Goal: Information Seeking & Learning: Learn about a topic

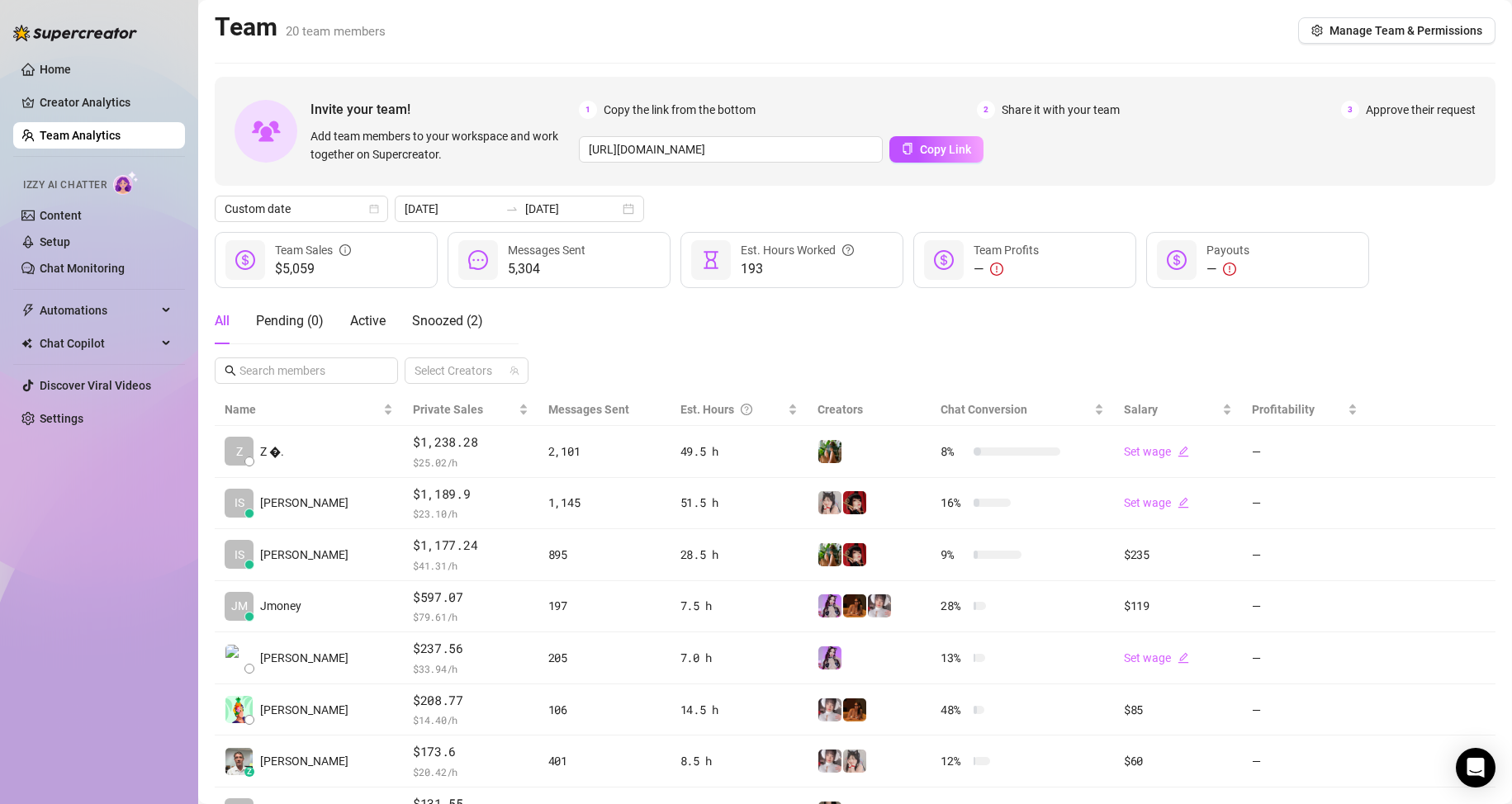
scroll to position [165, 0]
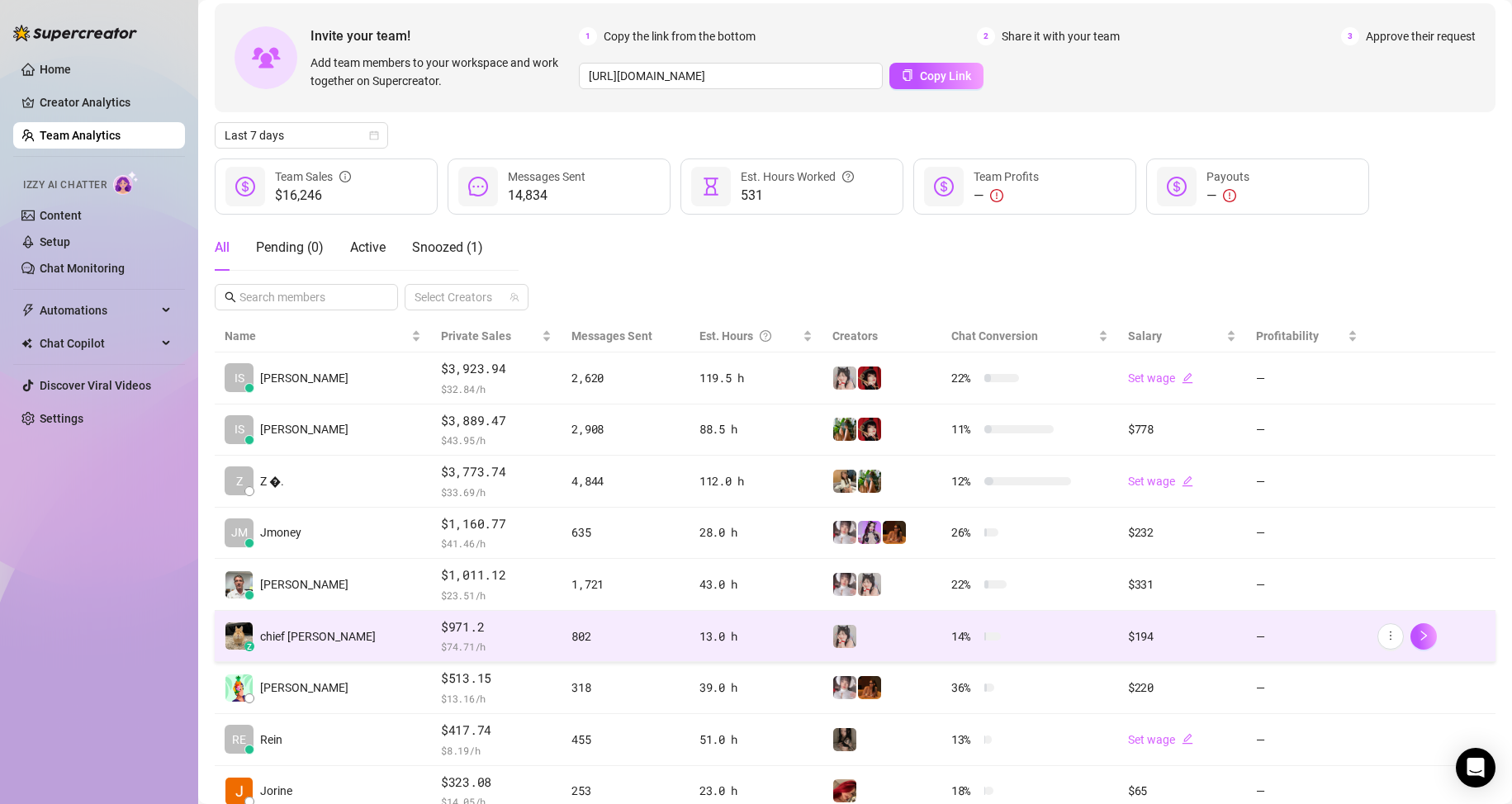
scroll to position [83, 0]
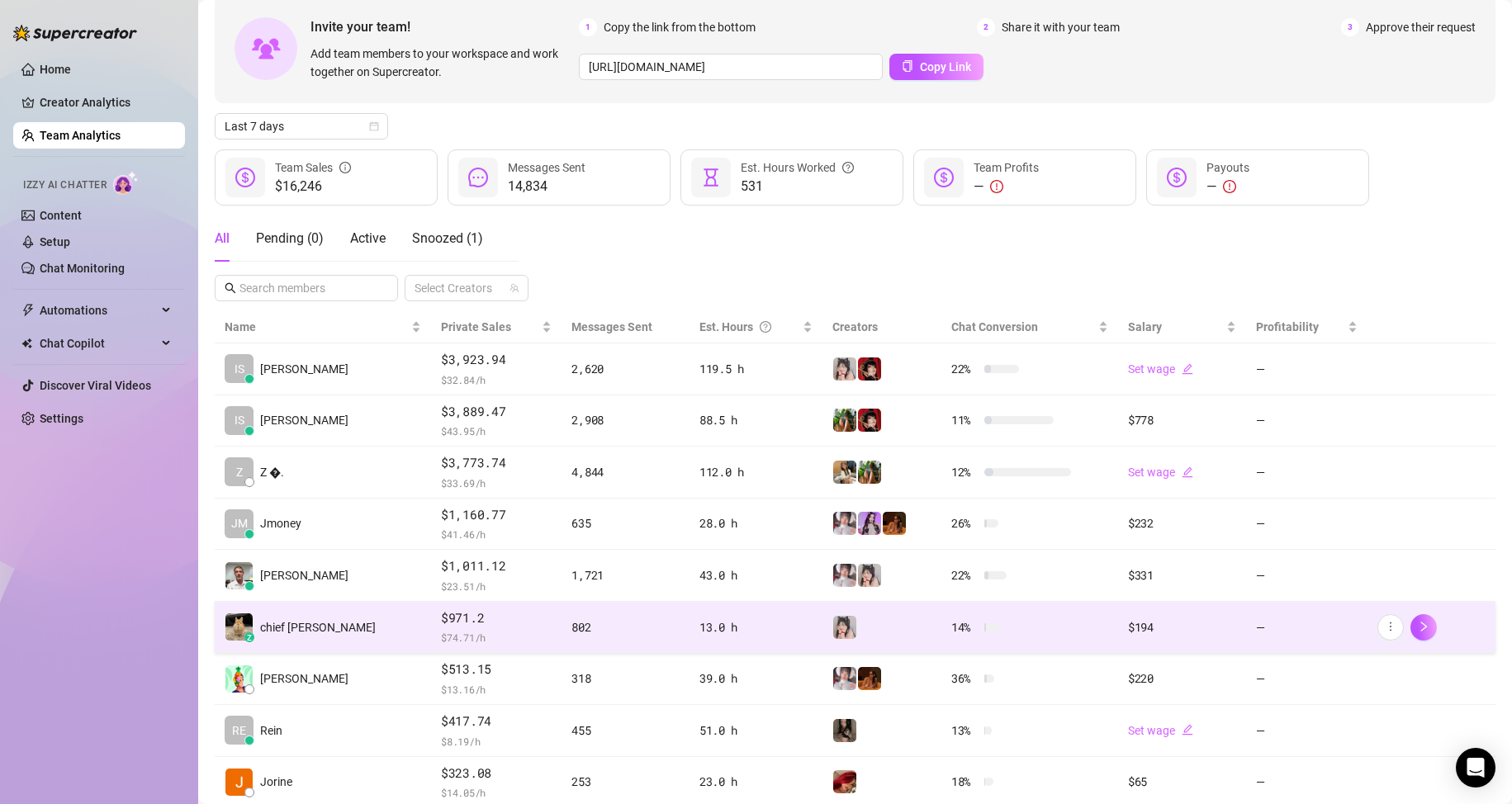
click at [282, 621] on span "chief [PERSON_NAME]" at bounding box center [318, 627] width 116 height 18
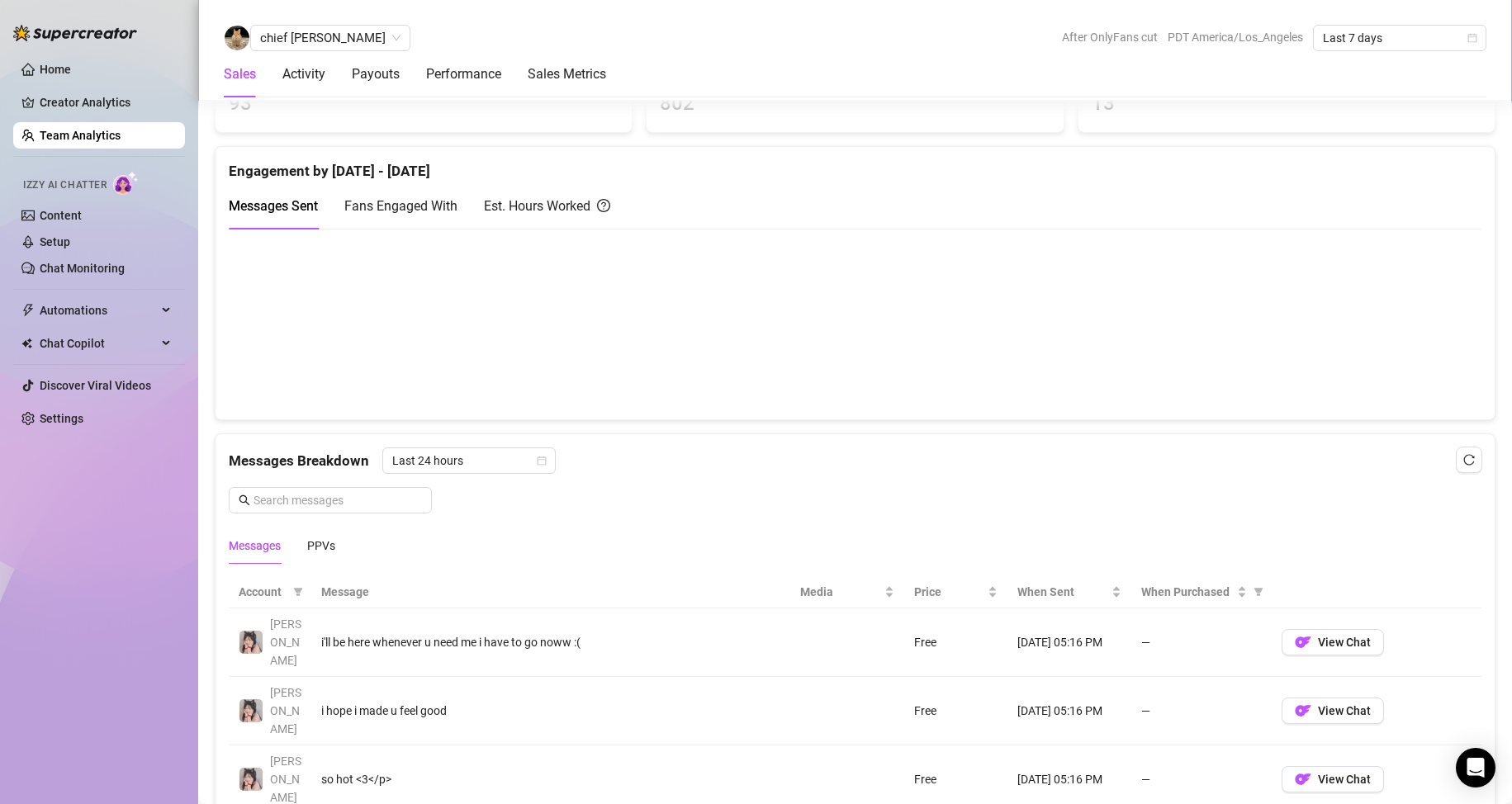
scroll to position [755, 0]
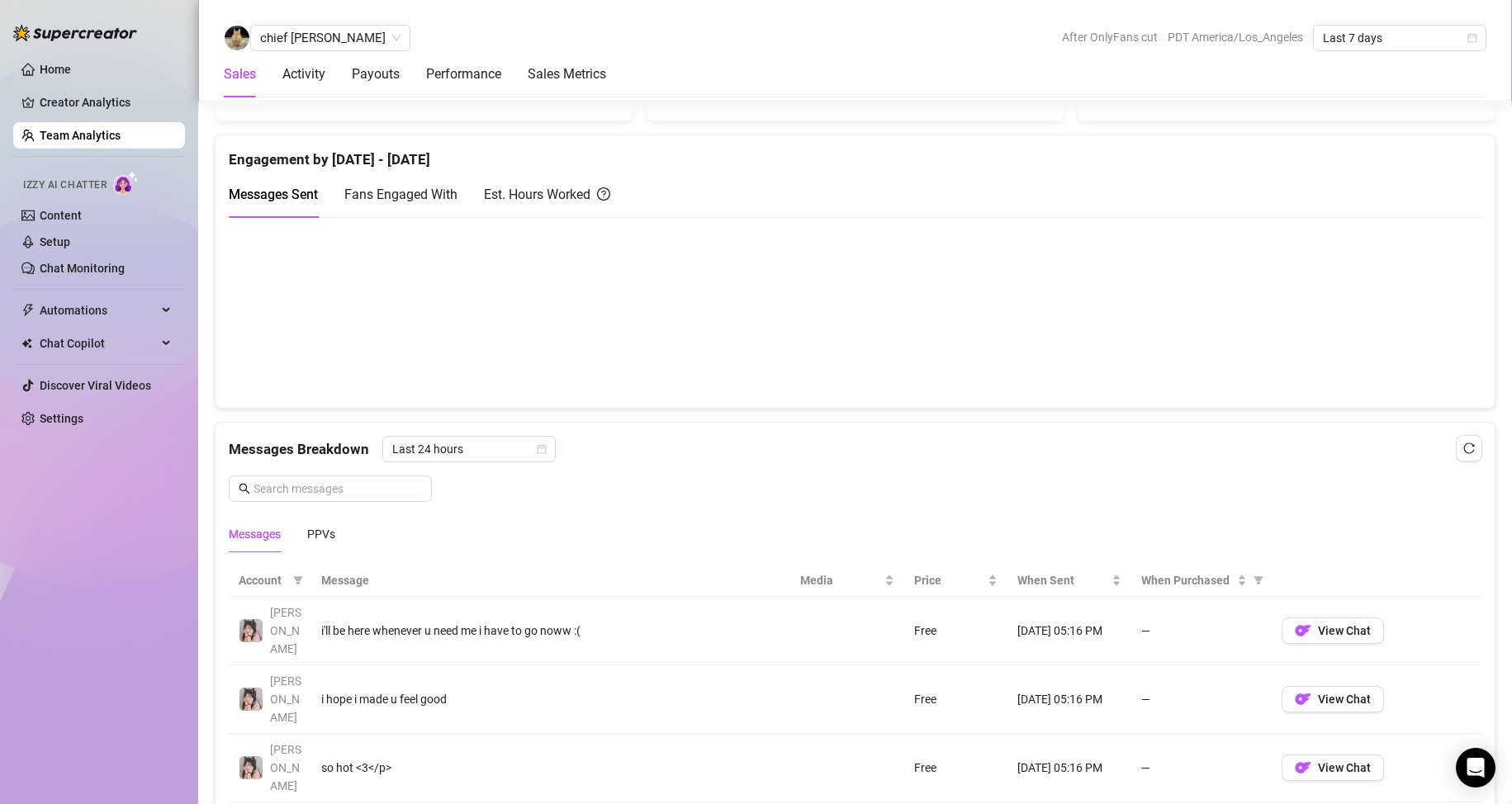
click at [77, 142] on link "Team Analytics" at bounding box center [80, 135] width 81 height 13
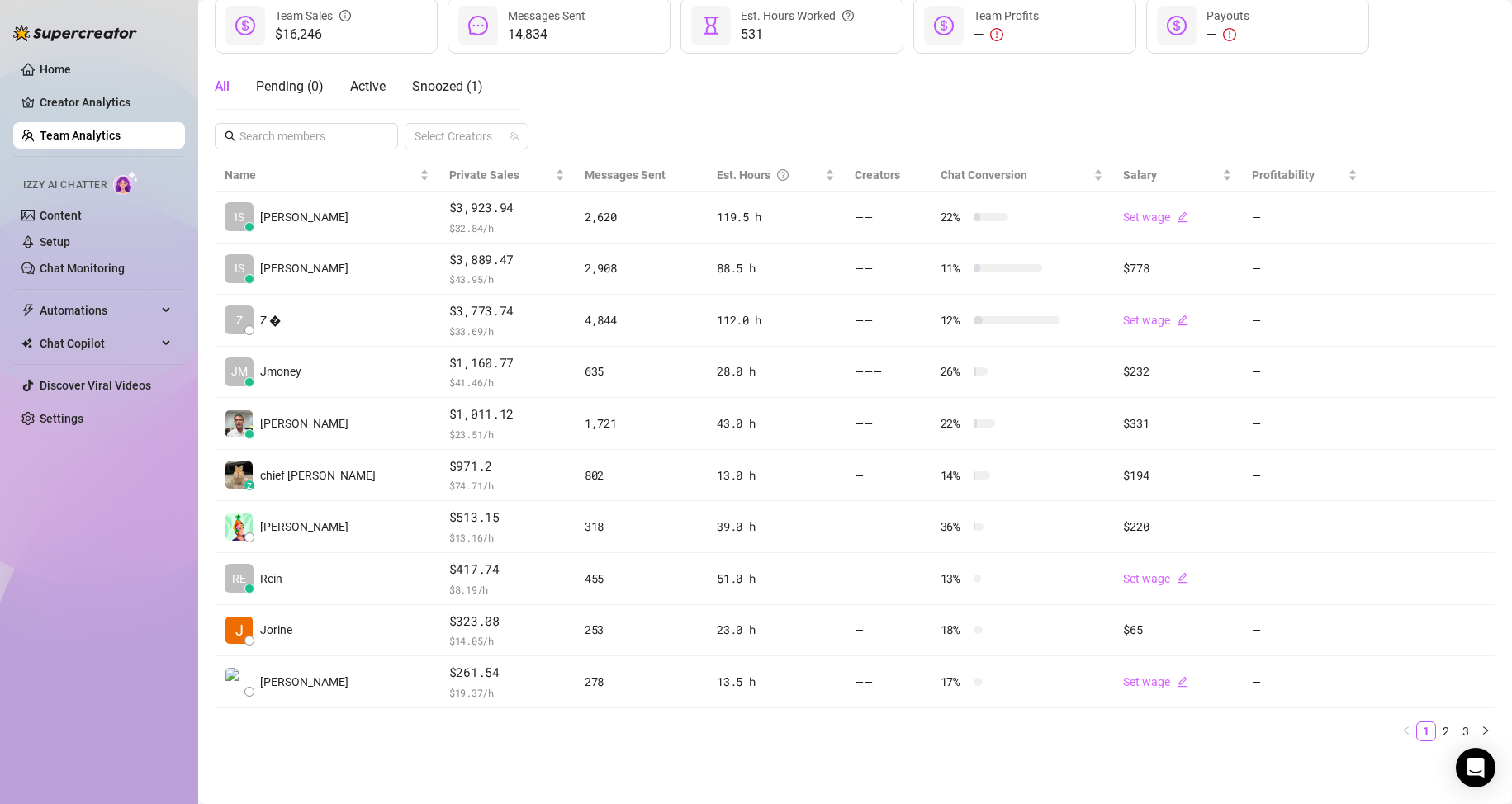
scroll to position [235, 0]
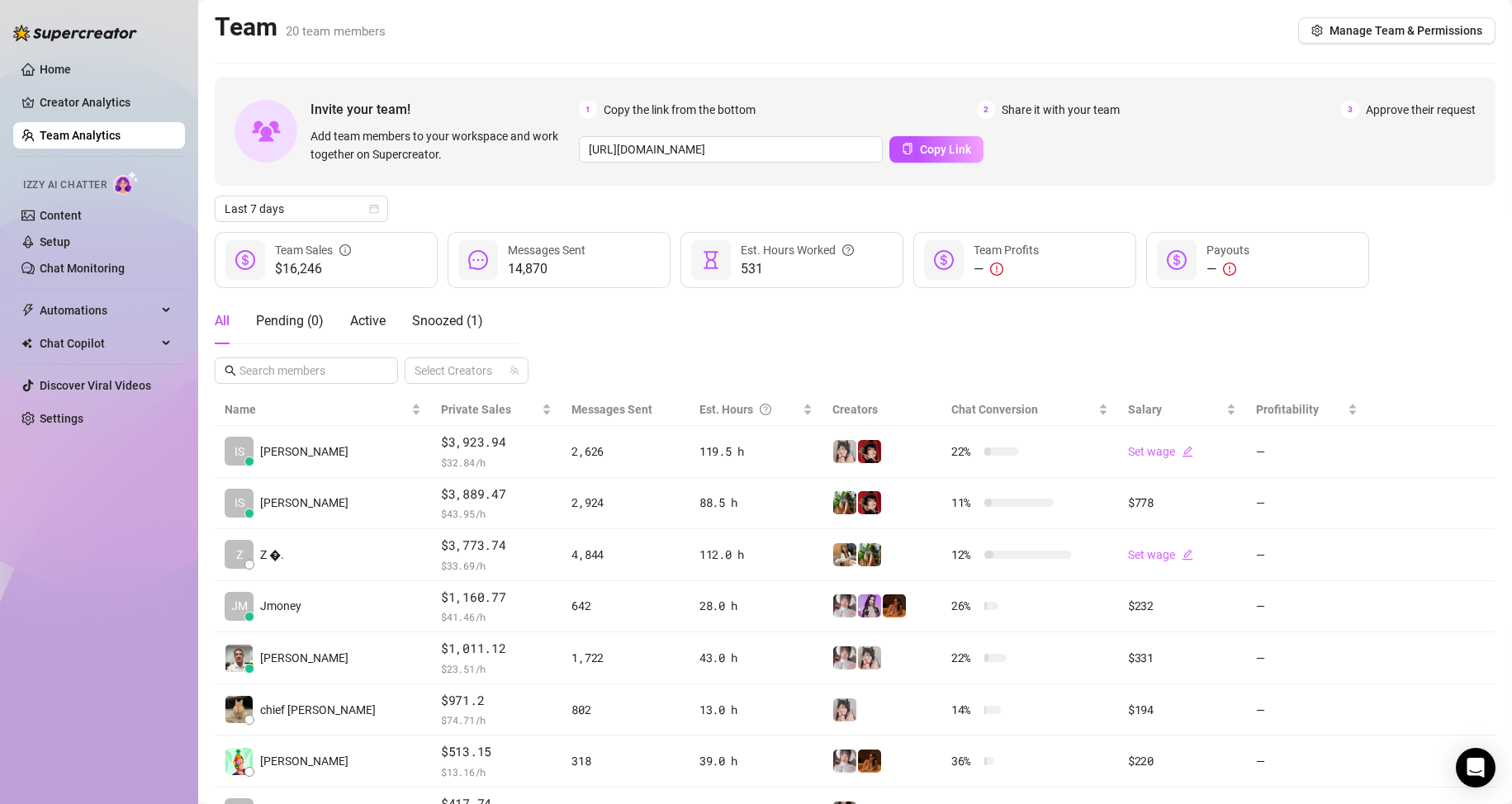
click at [100, 131] on link "Team Analytics" at bounding box center [80, 135] width 81 height 13
click at [373, 213] on icon "calendar" at bounding box center [374, 209] width 9 height 9
click at [363, 344] on div "Custom date" at bounding box center [300, 347] width 147 height 18
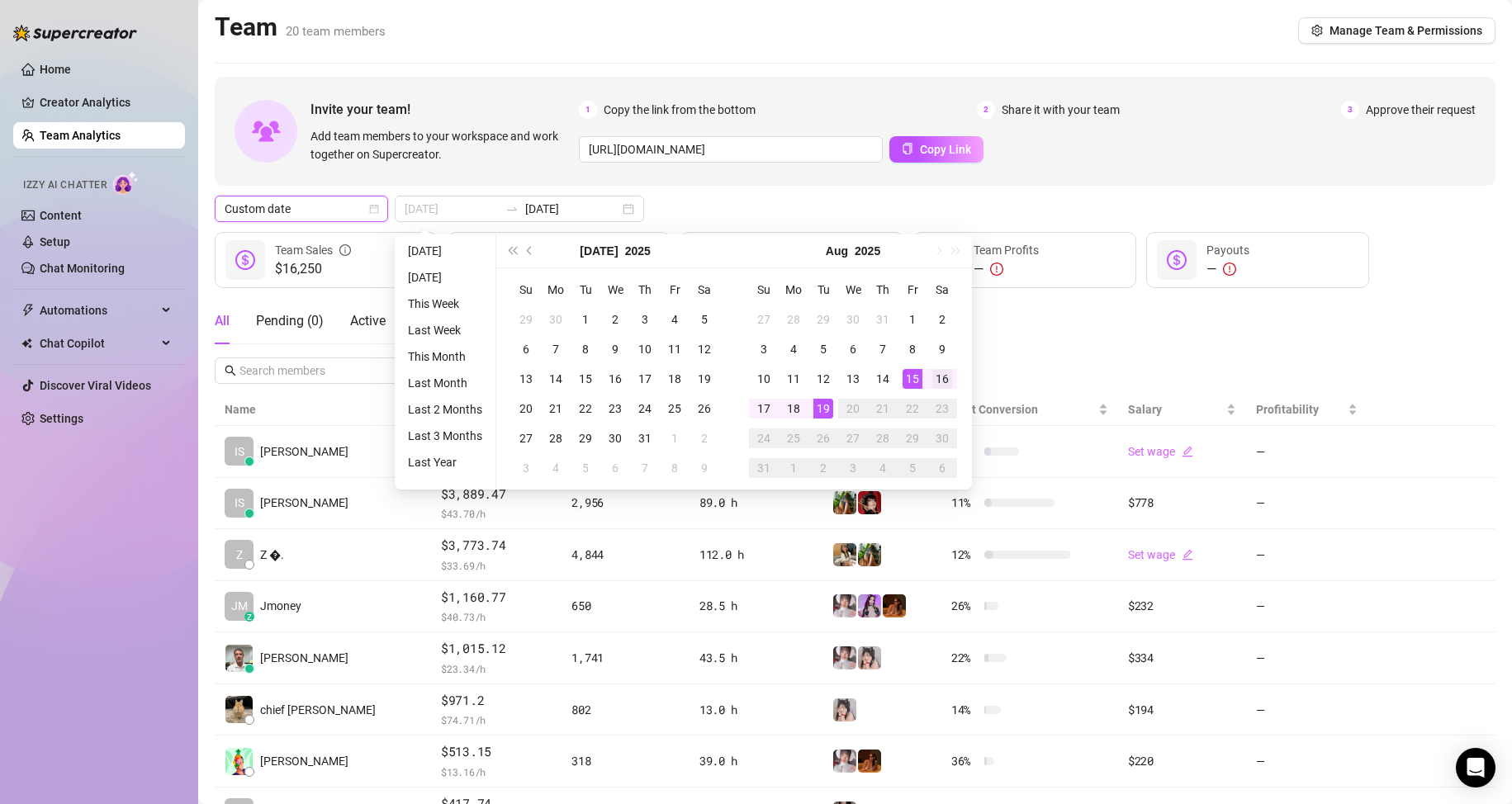
type input "[DATE]"
click at [947, 374] on div "16" at bounding box center [942, 379] width 20 height 20
type input "[DATE]"
click at [815, 410] on div "19" at bounding box center [823, 409] width 20 height 20
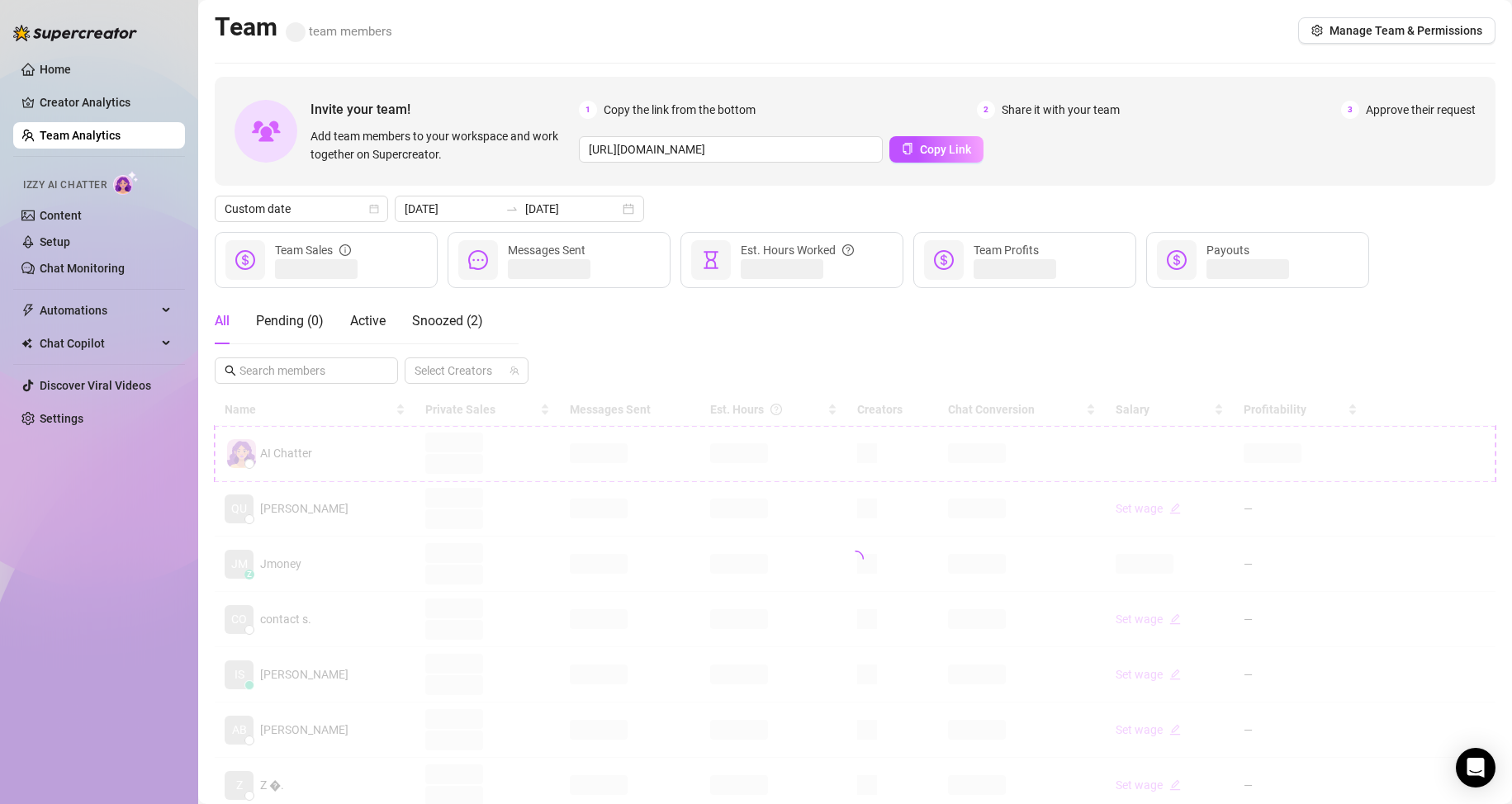
click at [1009, 324] on div "All Pending ( 0 ) Active Snoozed ( 2 ) Select Creators" at bounding box center [855, 341] width 1281 height 86
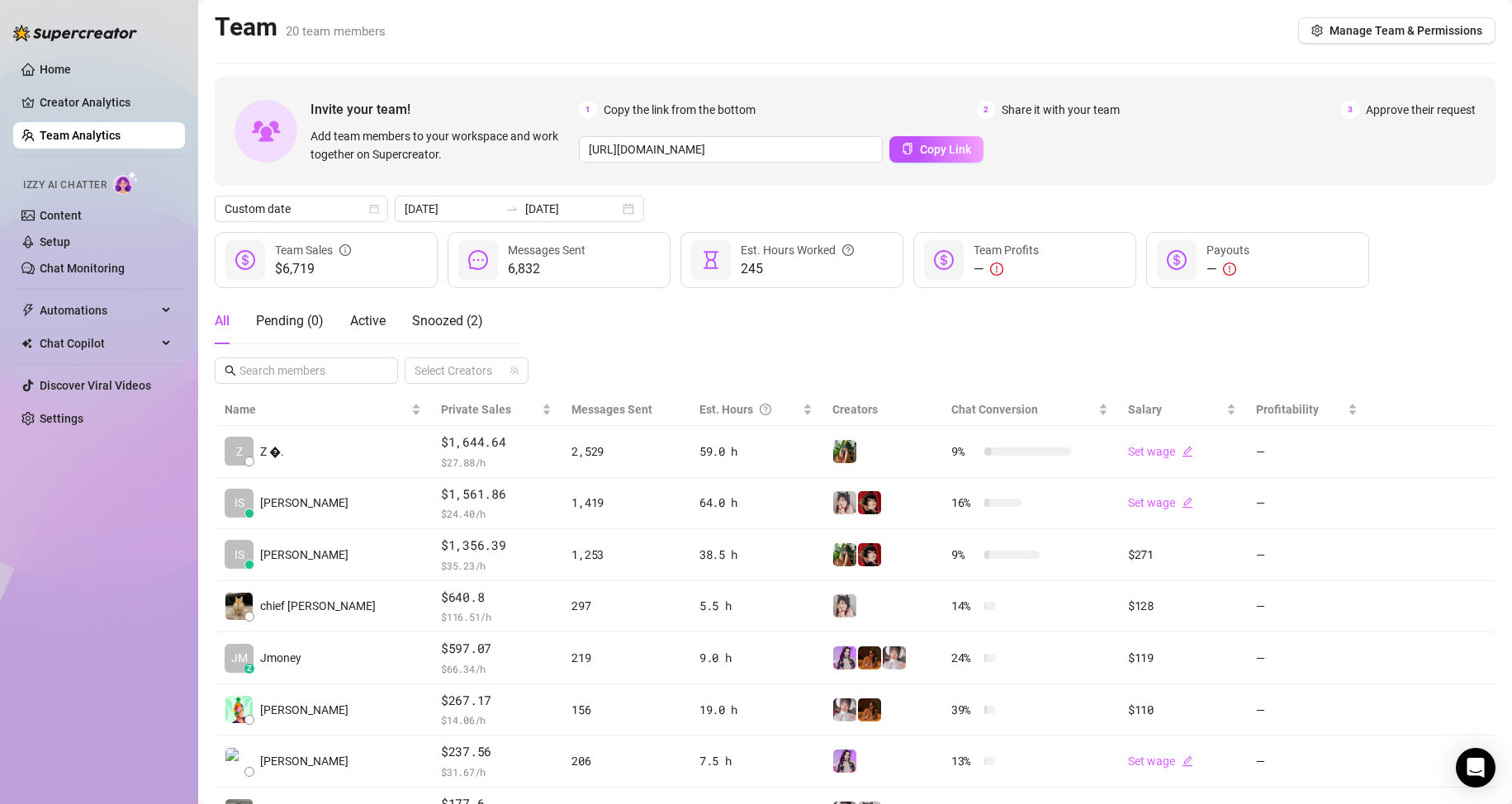
drag, startPoint x: 31, startPoint y: 549, endPoint x: 78, endPoint y: 615, distance: 81.0
click at [35, 549] on div "Home Creator Analytics Team Analytics Izzy AI Chatter Content Setup Chat Monito…" at bounding box center [98, 395] width 171 height 789
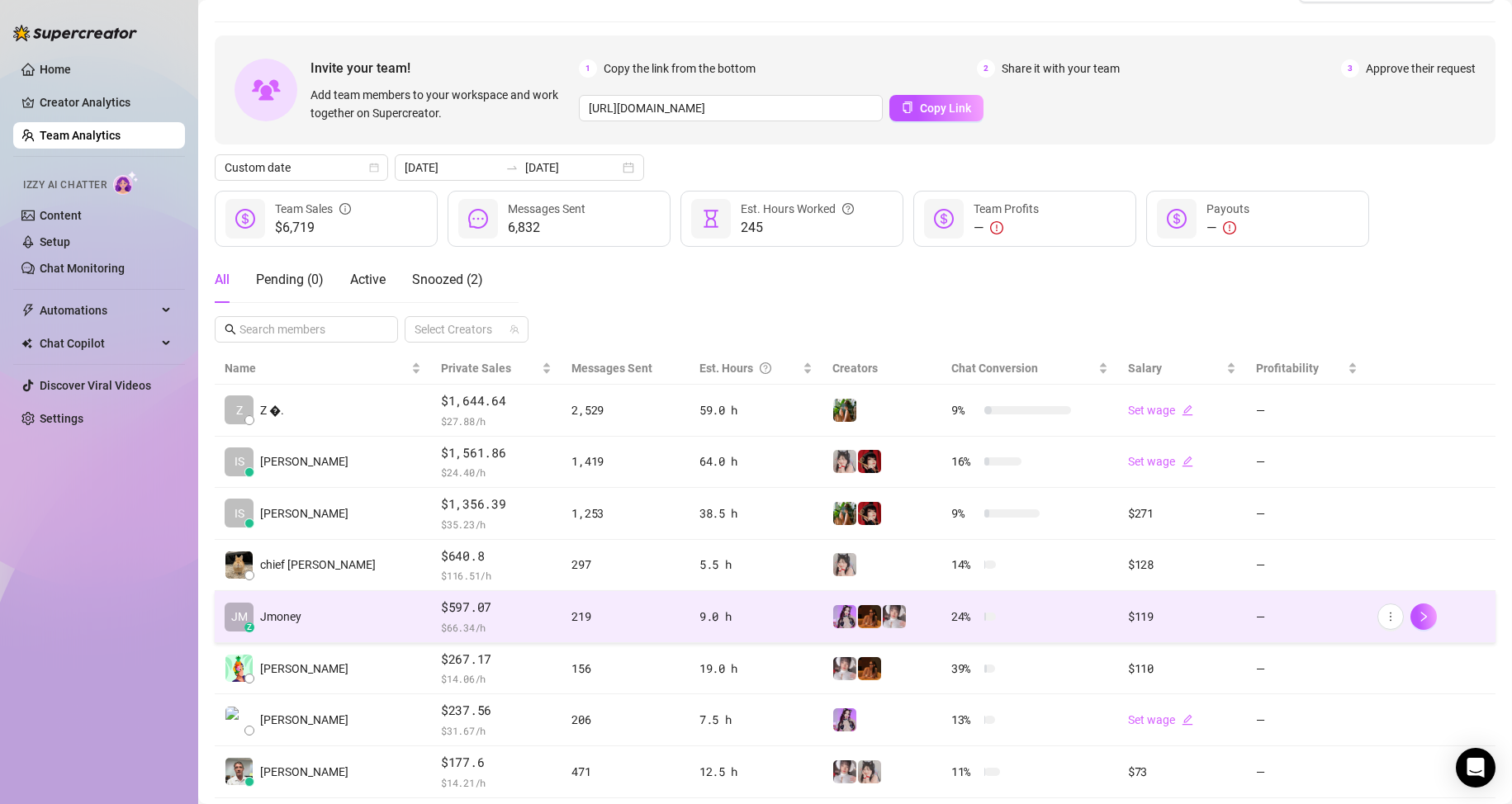
scroll to position [235, 0]
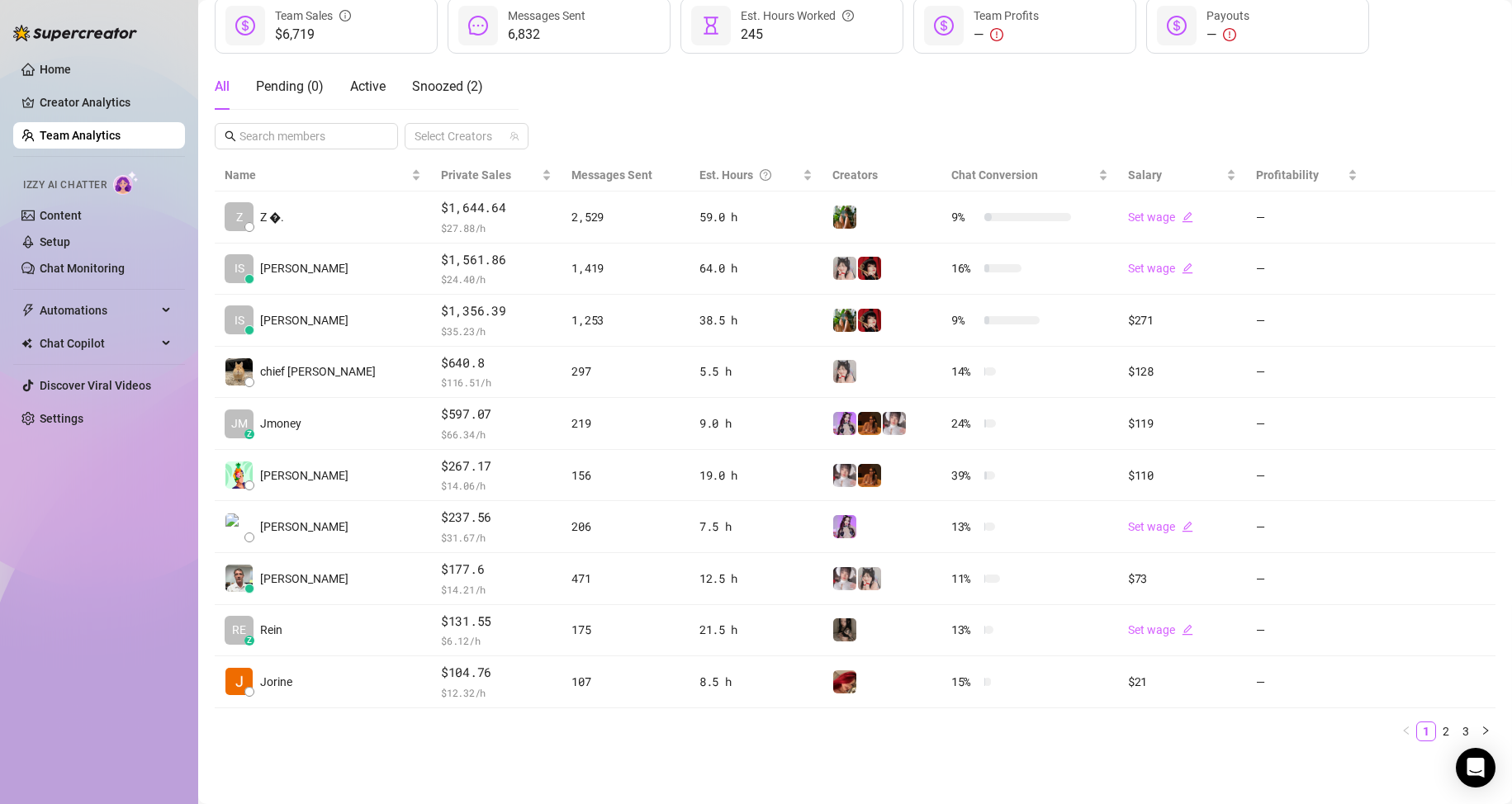
click at [120, 140] on link "Team Analytics" at bounding box center [80, 135] width 81 height 13
click at [76, 129] on link "Team Analytics" at bounding box center [80, 135] width 81 height 13
click at [90, 142] on link "Team Analytics" at bounding box center [80, 135] width 81 height 13
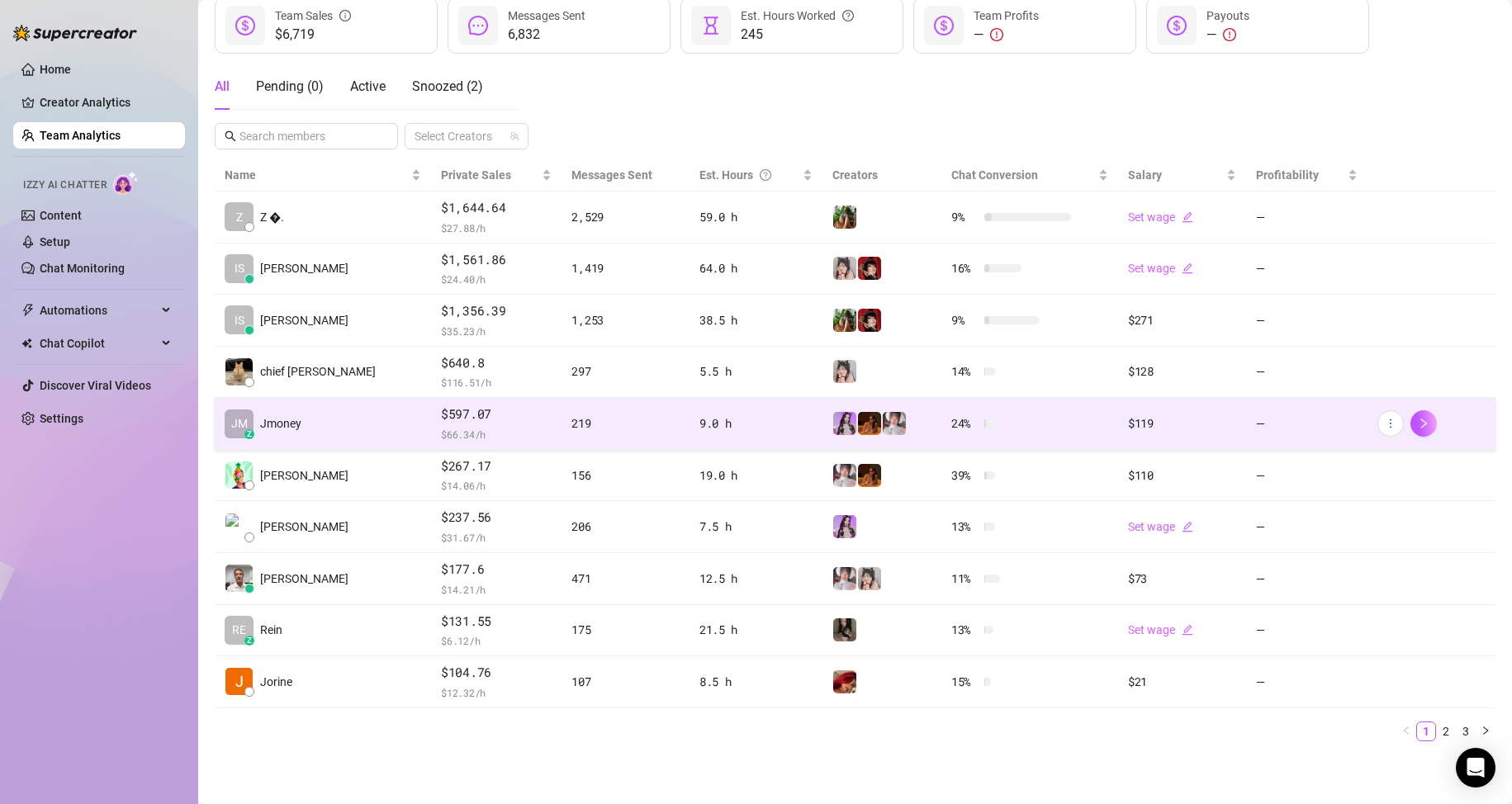
click at [312, 430] on td "JM z Jmoney" at bounding box center [322, 424] width 216 height 52
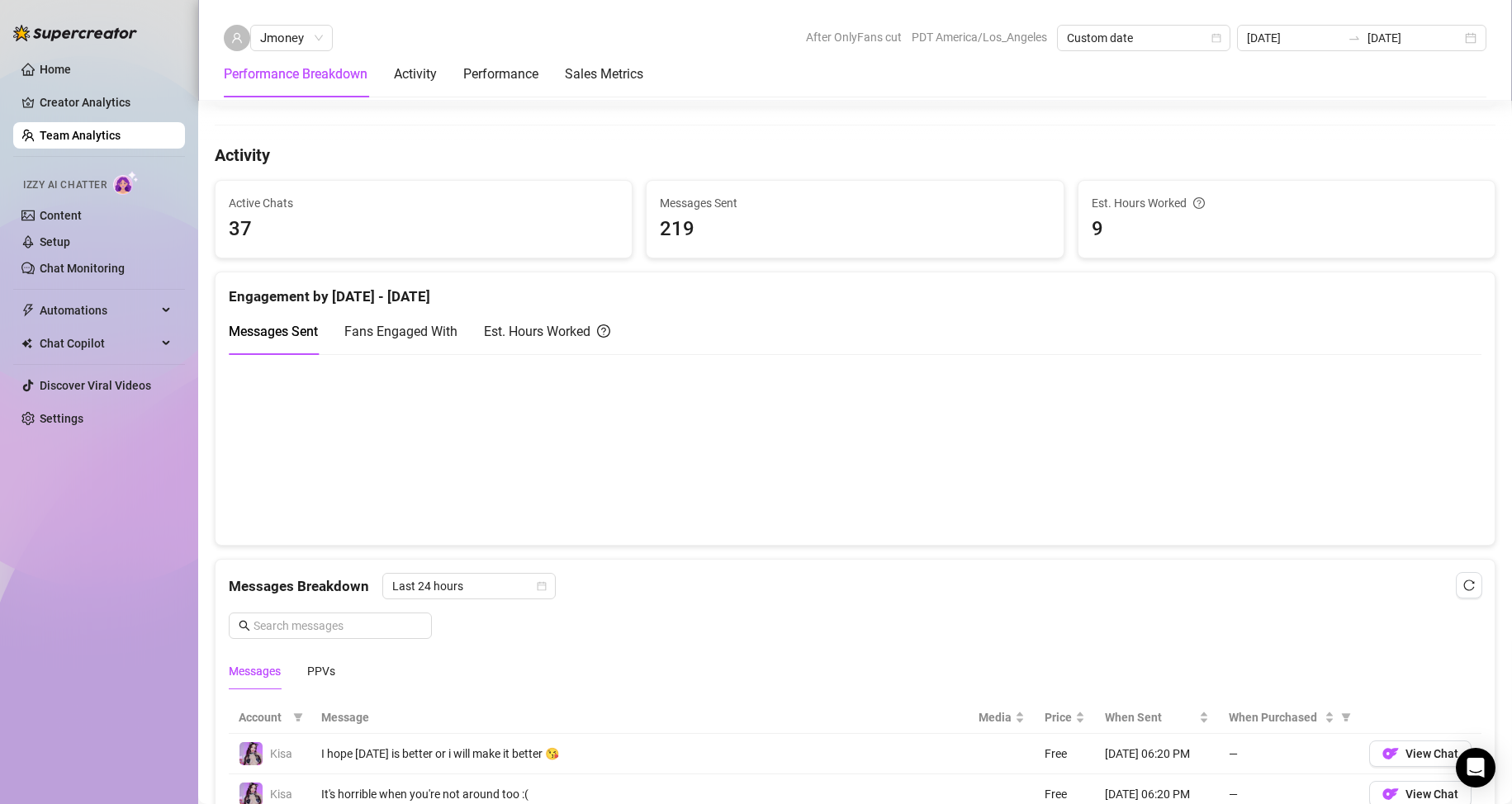
scroll to position [648, 0]
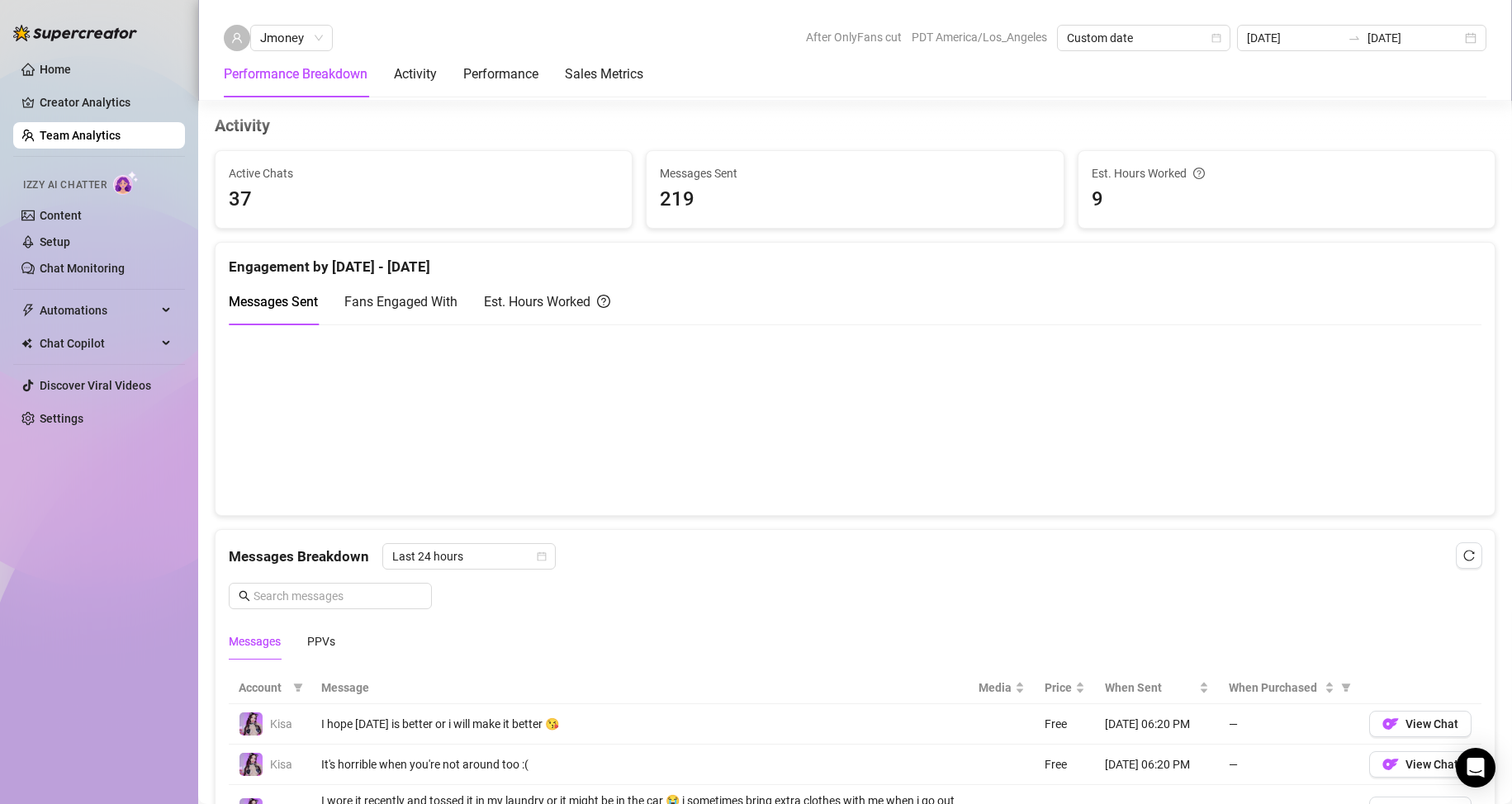
click at [582, 294] on div "Est. Hours Worked" at bounding box center [547, 301] width 127 height 20
click at [404, 302] on span "Fans Engaged With" at bounding box center [401, 302] width 113 height 16
drag, startPoint x: 250, startPoint y: 312, endPoint x: 306, endPoint y: 333, distance: 59.8
click at [255, 314] on div "Messages Sent" at bounding box center [272, 302] width 89 height 47
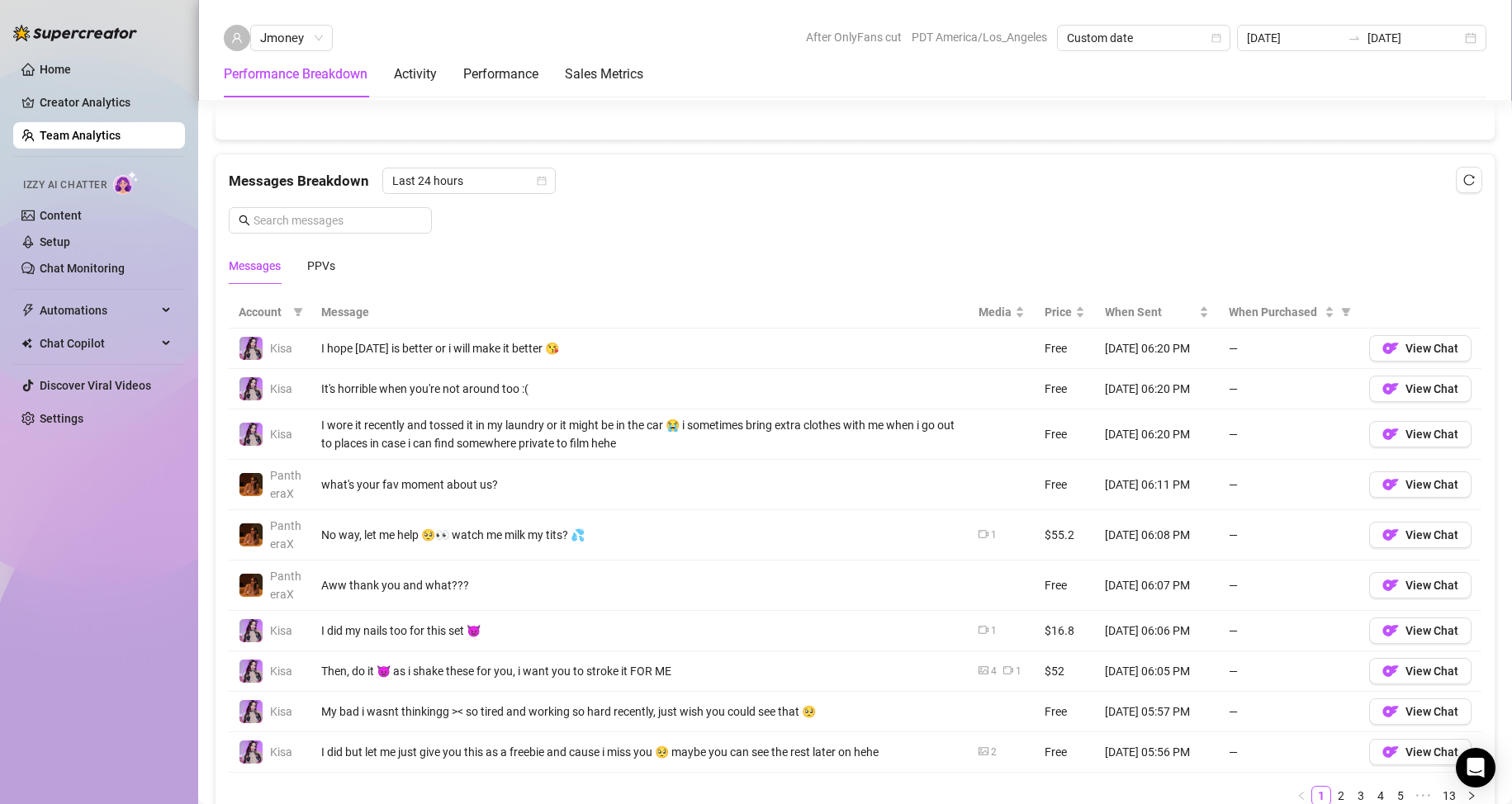
scroll to position [1061, 0]
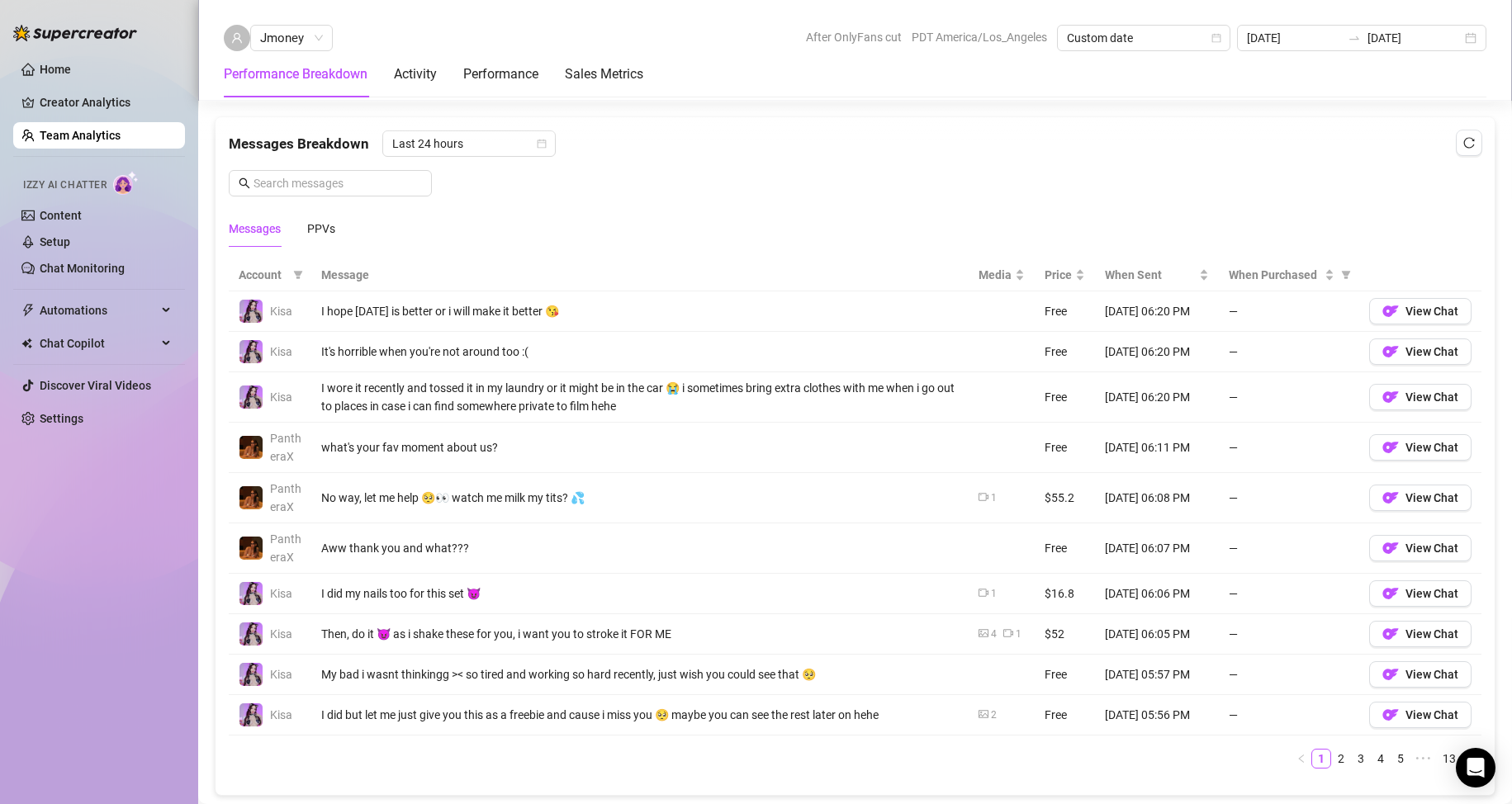
click at [89, 142] on link "Team Analytics" at bounding box center [80, 135] width 81 height 13
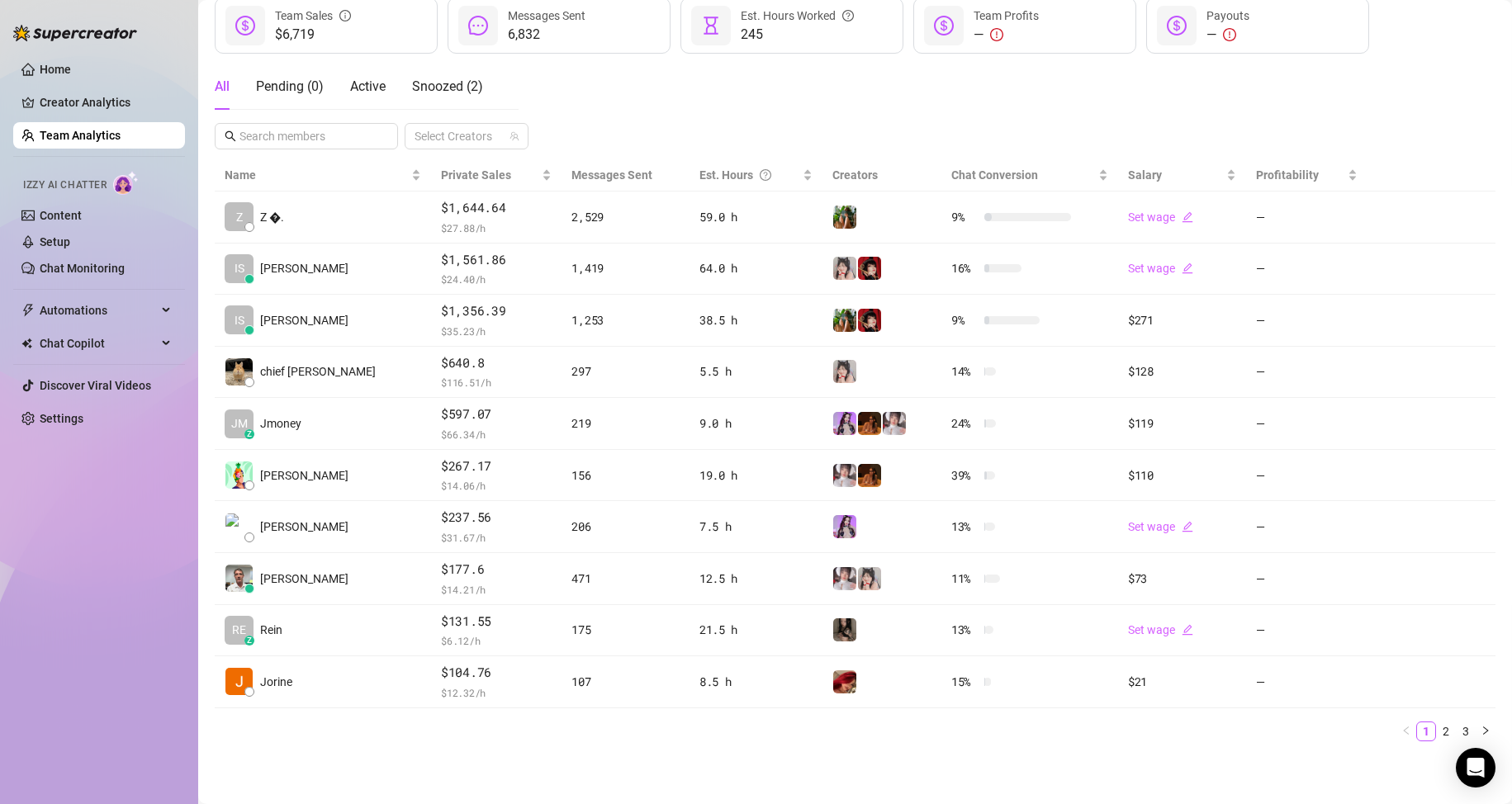
scroll to position [235, 0]
